Goal: Register for event/course

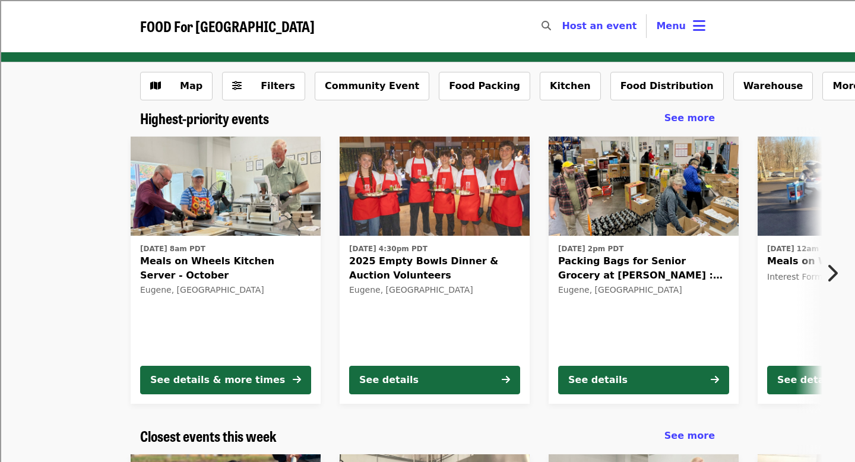
click at [506, 224] on img at bounding box center [435, 187] width 190 height 100
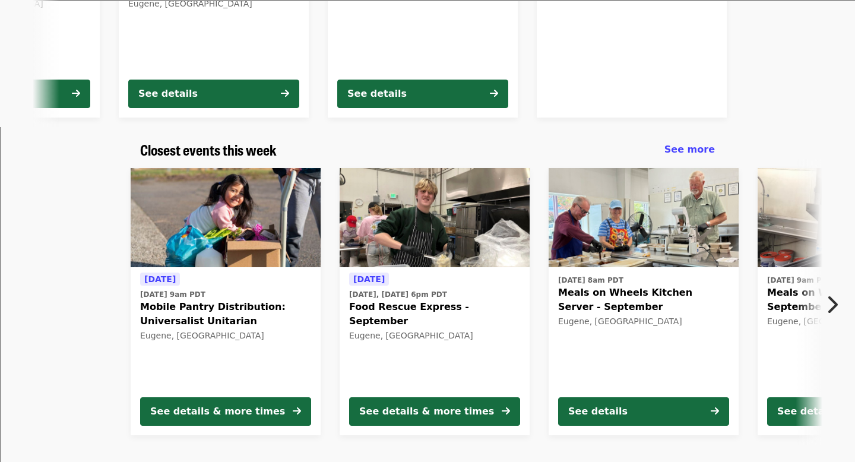
scroll to position [300, 0]
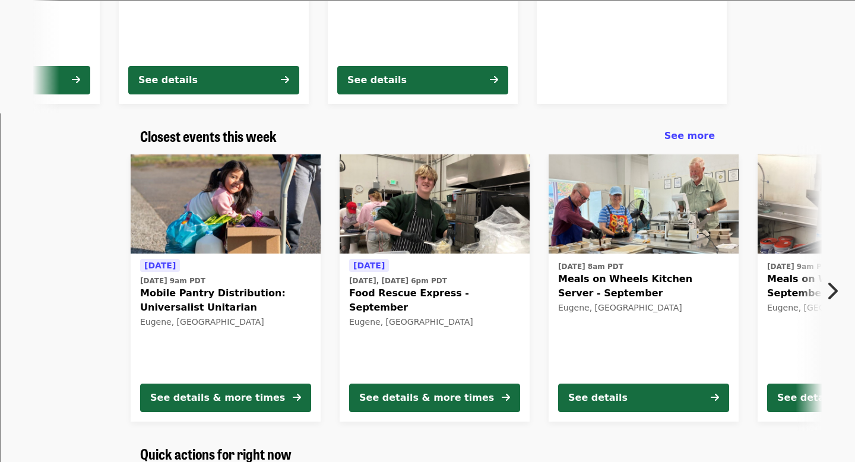
click at [444, 266] on div "[DATE] [DATE], [DATE] 6pm PDT Food Rescue Express - September [GEOGRAPHIC_DATA]…" at bounding box center [434, 315] width 171 height 115
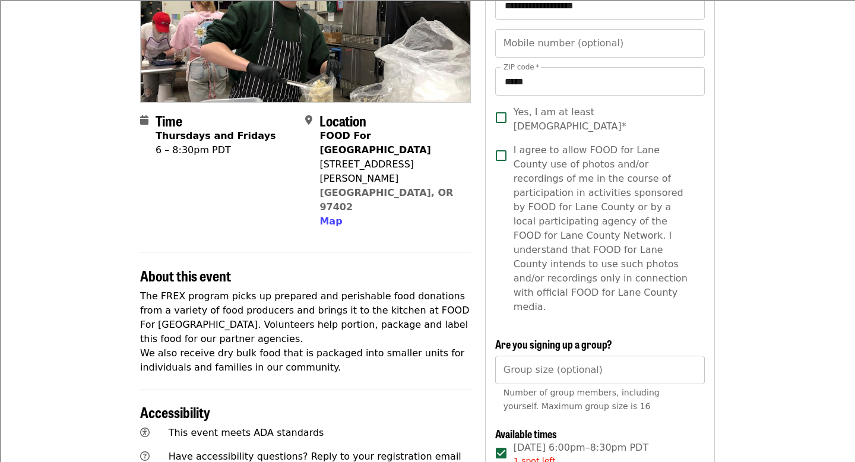
scroll to position [178, 0]
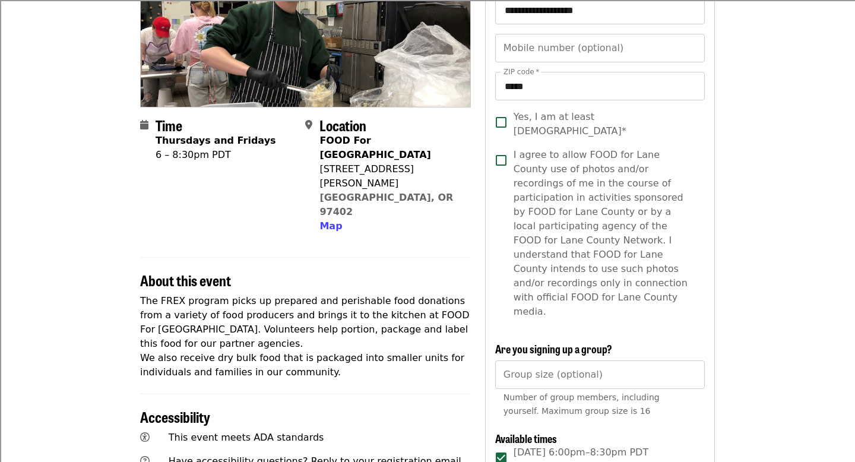
click at [568, 121] on span "Yes, I am at least [DEMOGRAPHIC_DATA]*" at bounding box center [605, 124] width 182 height 29
click at [552, 167] on span "I agree to allow FOOD for Lane County use of photos and/or recordings of me in …" at bounding box center [605, 233] width 182 height 171
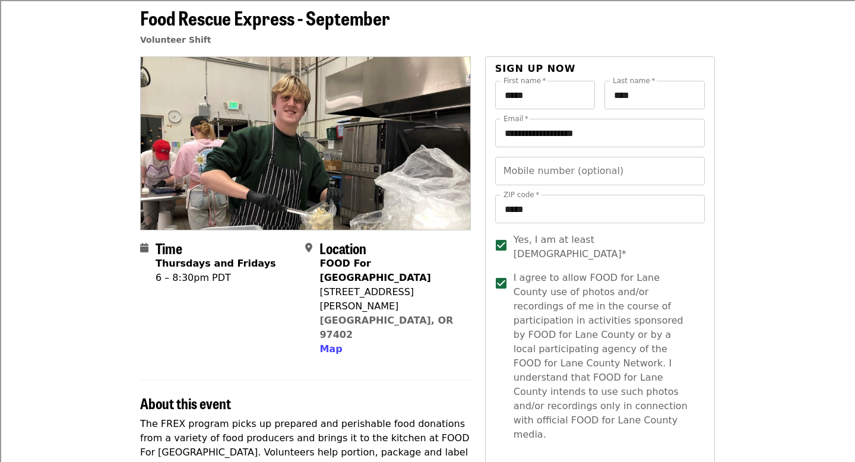
scroll to position [0, 0]
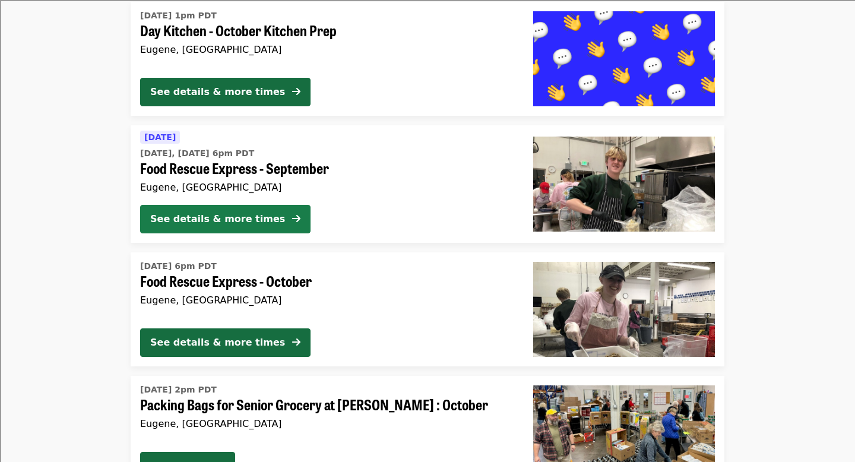
scroll to position [1296, 0]
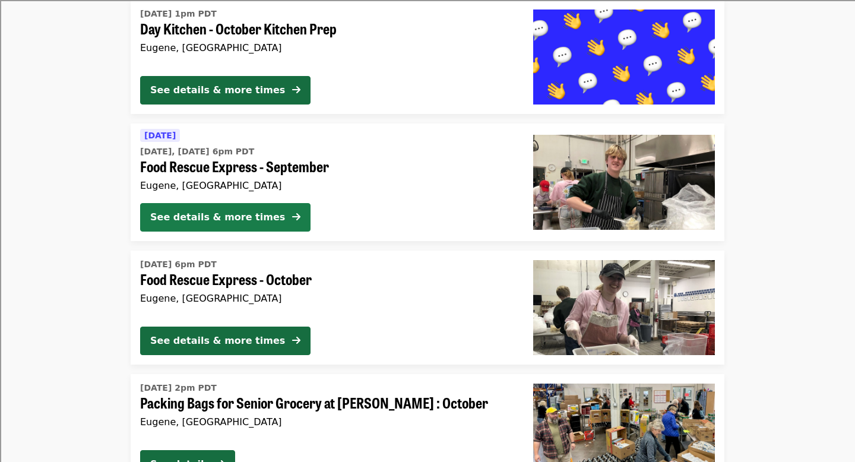
click at [258, 213] on div "See details & more times" at bounding box center [217, 217] width 135 height 14
